Goal: Navigation & Orientation: Find specific page/section

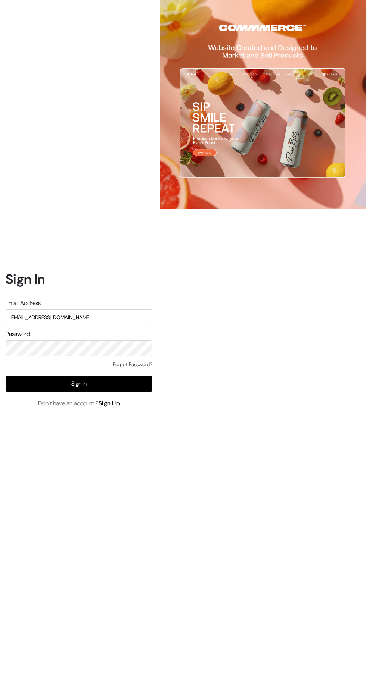
click at [124, 392] on button "Sign In" at bounding box center [79, 384] width 147 height 16
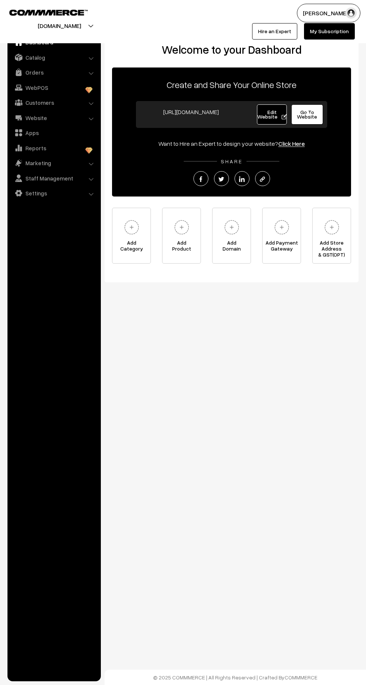
click at [54, 51] on link "Catalog" at bounding box center [53, 57] width 89 height 13
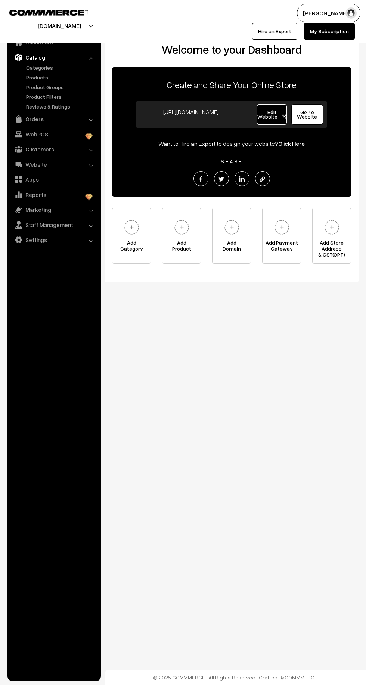
click at [50, 75] on link "Products" at bounding box center [61, 77] width 74 height 8
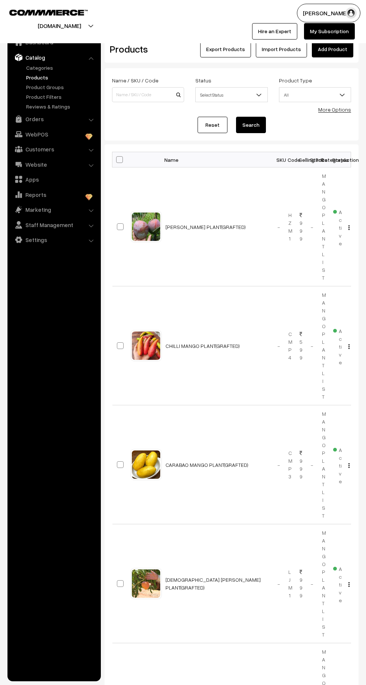
click at [57, 106] on link "Reviews & Ratings" at bounding box center [61, 107] width 74 height 8
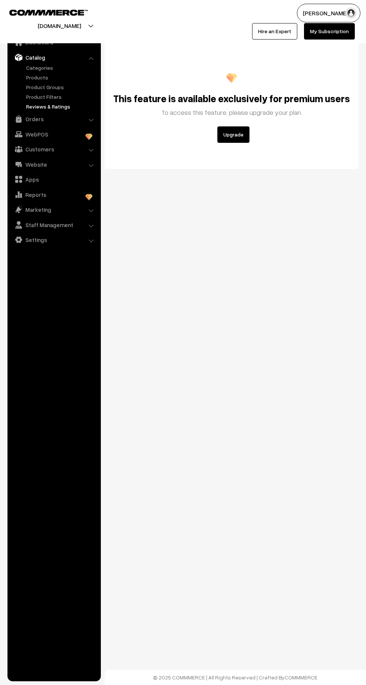
click at [51, 116] on link "Orders" at bounding box center [53, 118] width 89 height 13
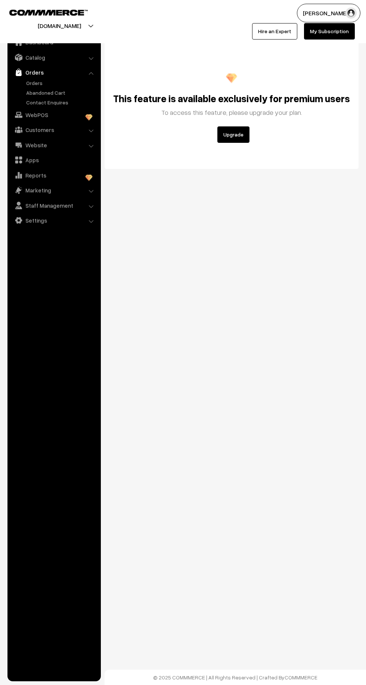
click at [48, 85] on link "Orders" at bounding box center [61, 83] width 74 height 8
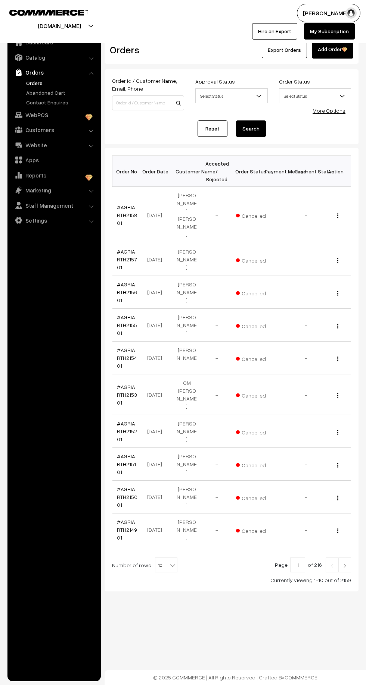
click at [67, 91] on link "Abandoned Cart" at bounding box center [61, 93] width 74 height 8
